Goal: Manage account settings

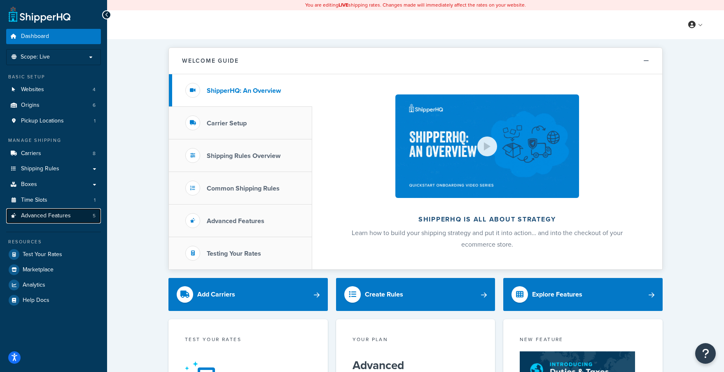
click at [43, 218] on span "Advanced Features" at bounding box center [46, 215] width 50 height 7
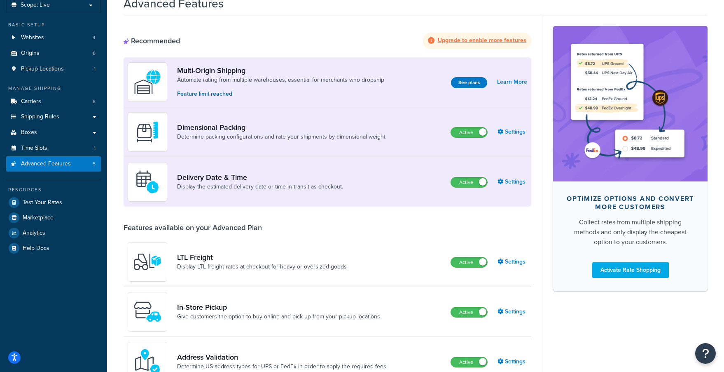
scroll to position [58, 0]
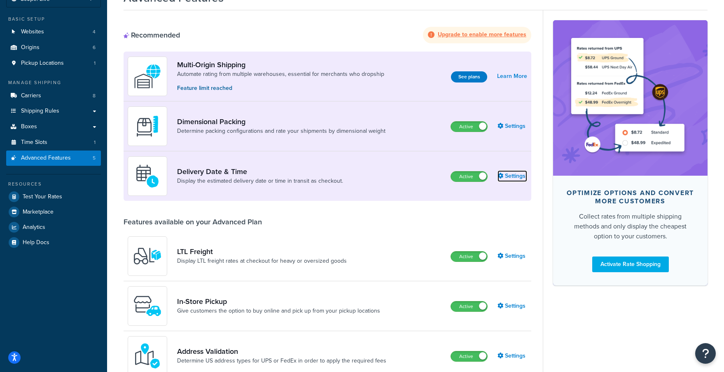
click at [511, 172] on link "Settings" at bounding box center [513, 176] width 30 height 12
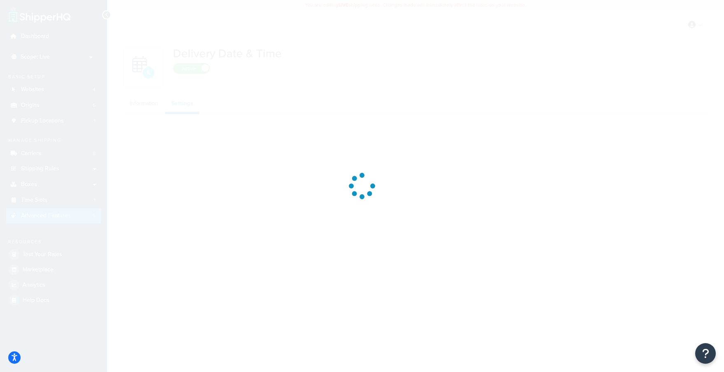
select select "Inline"
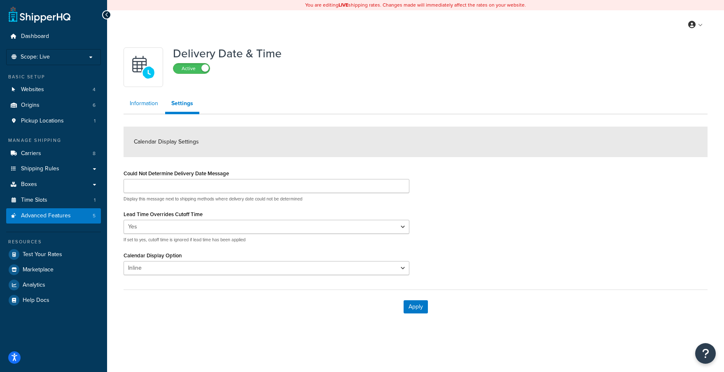
click at [149, 106] on link "Information" at bounding box center [144, 103] width 41 height 16
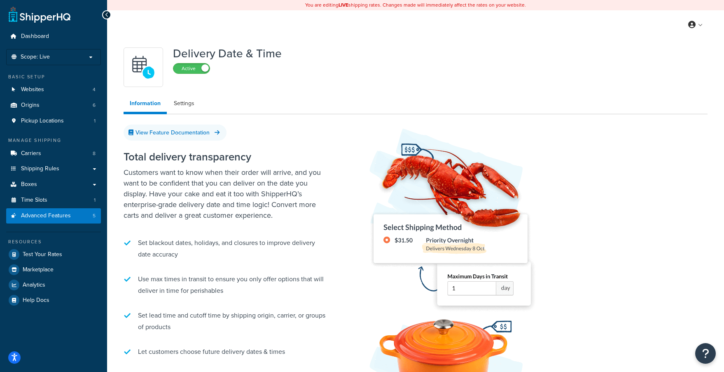
scroll to position [2, 0]
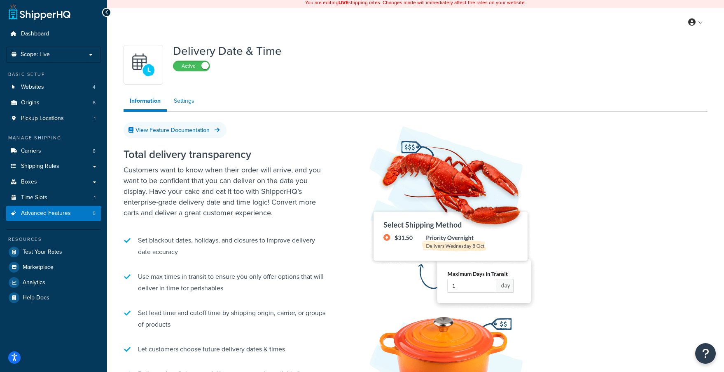
click at [191, 101] on link "Settings" at bounding box center [184, 101] width 33 height 16
select select "Inline"
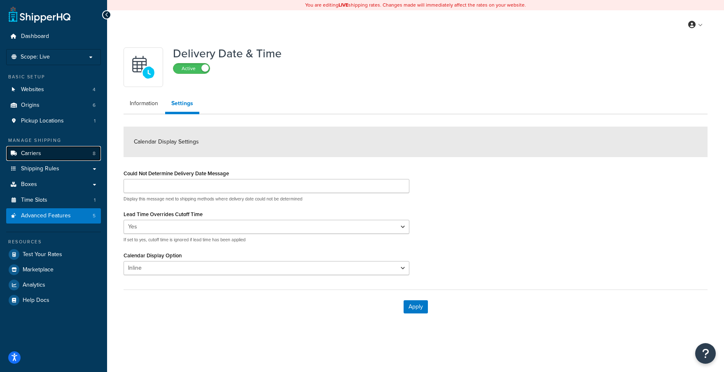
click at [43, 156] on link "Carriers 8" at bounding box center [53, 153] width 95 height 15
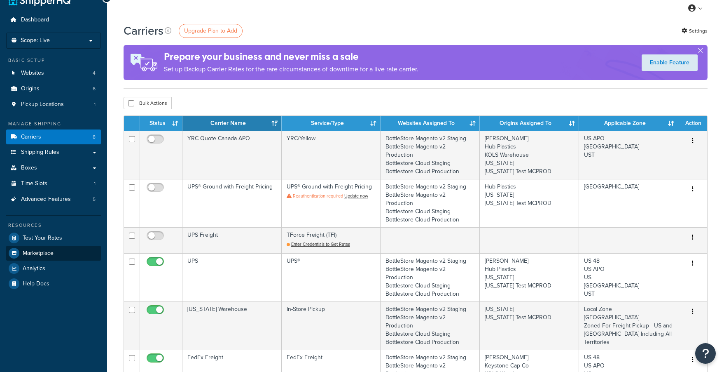
scroll to position [16, 0]
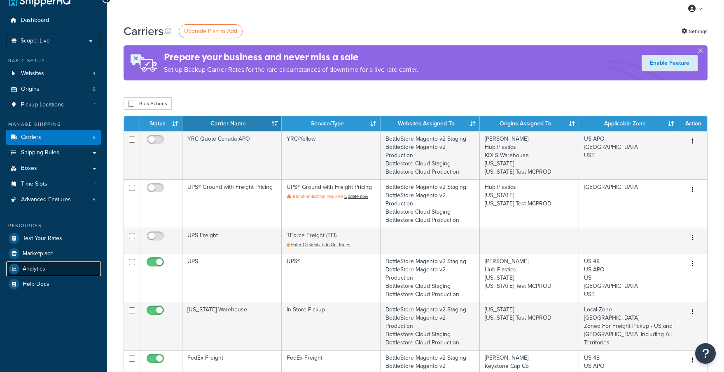
click at [45, 270] on span "Analytics" at bounding box center [34, 268] width 23 height 7
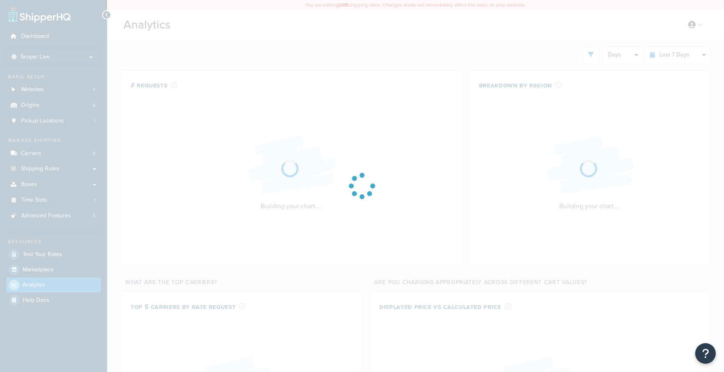
select select "last_7_days"
